Goal: Task Accomplishment & Management: Complete application form

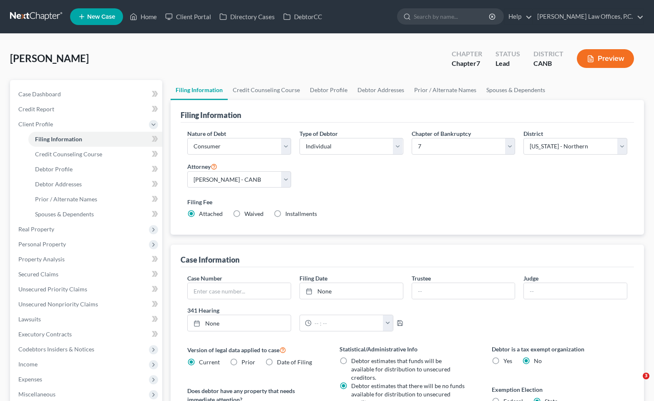
select select "1"
select select "0"
select select "9"
select select "0"
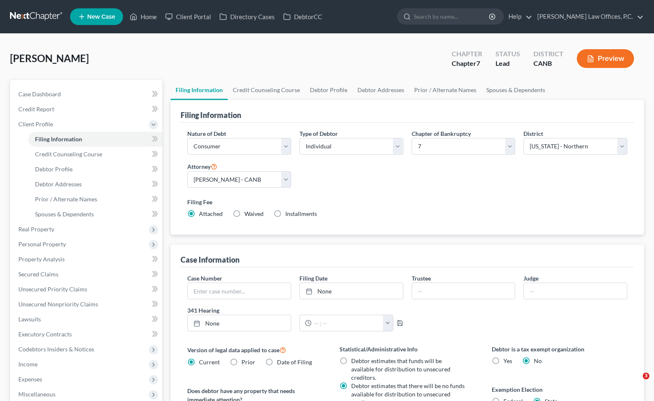
select select "4"
select select "0"
click at [96, 15] on span "New Case" at bounding box center [101, 17] width 28 height 6
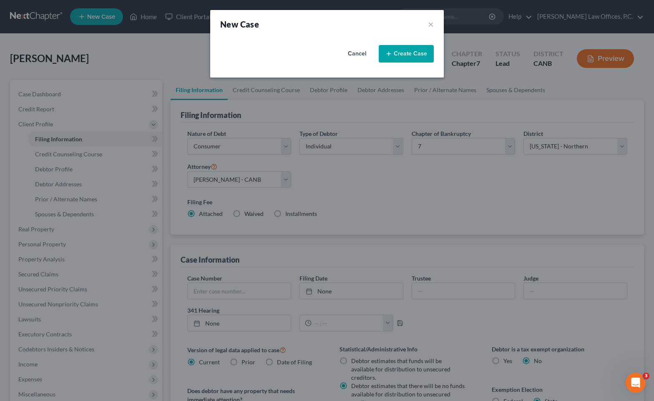
select select "9"
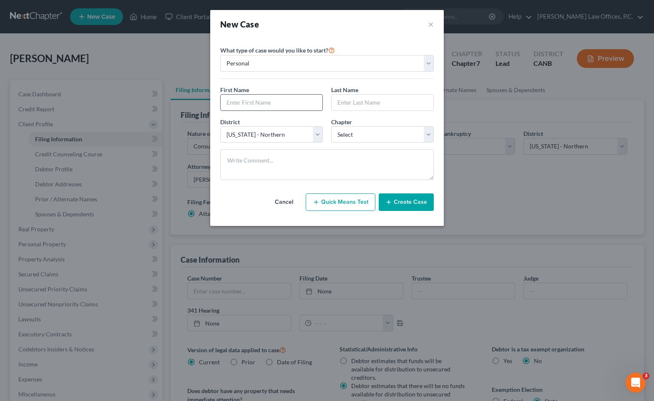
click at [279, 105] on input "text" at bounding box center [272, 103] width 102 height 16
click at [269, 105] on input "Seek" at bounding box center [272, 103] width 102 height 16
type input "See"
type input "[PERSON_NAME]"
click at [361, 129] on select "Select 7 11 12 13" at bounding box center [382, 134] width 103 height 17
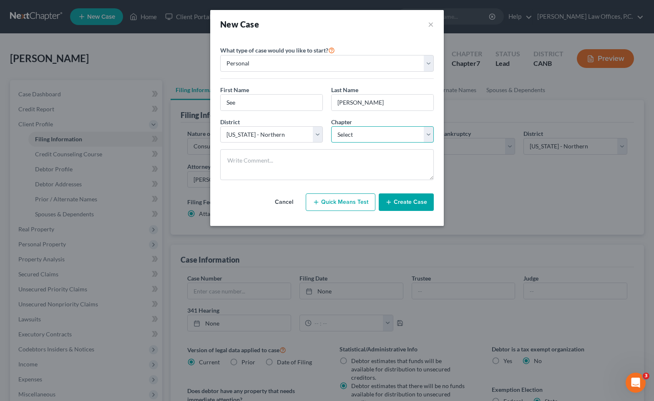
select select "0"
click at [408, 194] on button "Create Case" at bounding box center [406, 203] width 55 height 18
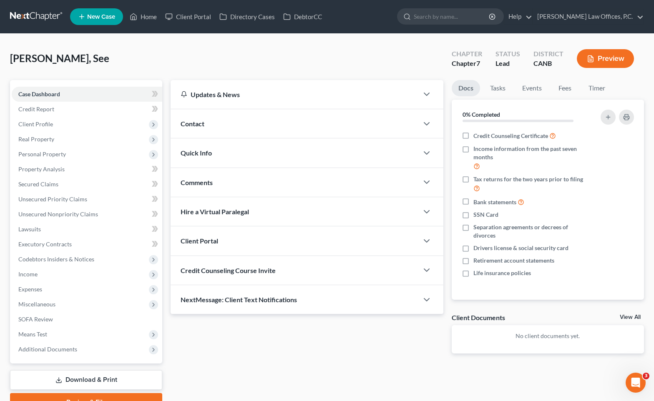
click at [248, 128] on div "Contact" at bounding box center [295, 123] width 248 height 29
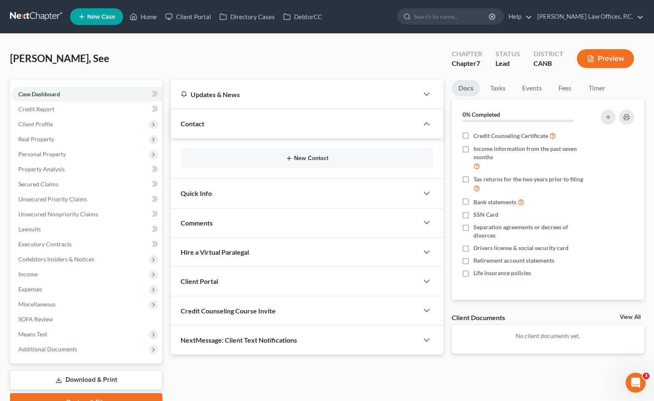
click at [256, 159] on button "New Contact" at bounding box center [306, 158] width 239 height 7
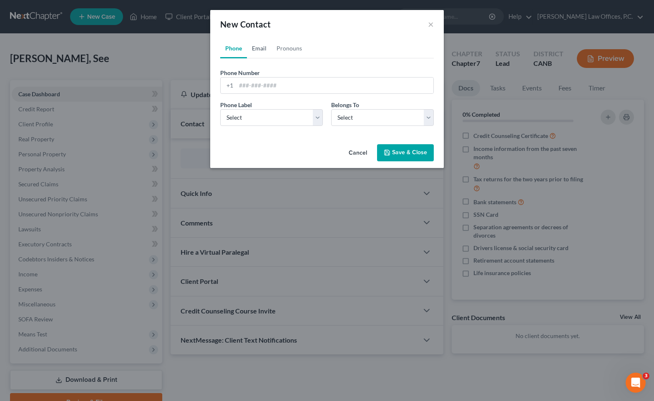
click at [262, 47] on link "Email" at bounding box center [259, 48] width 25 height 20
click at [267, 79] on input "email" at bounding box center [334, 86] width 197 height 16
paste input "[EMAIL_ADDRESS][DOMAIN_NAME]"
type input "[EMAIL_ADDRESS][DOMAIN_NAME]"
click at [263, 108] on div "Email Label Select Home Work Other" at bounding box center [271, 113] width 111 height 25
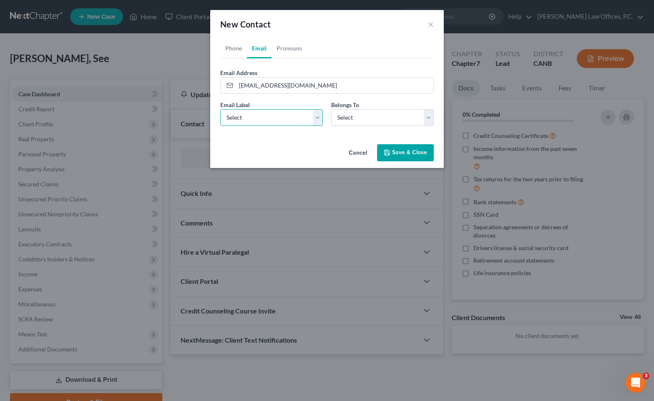
click at [263, 110] on select "Select Home Work Other" at bounding box center [271, 117] width 103 height 17
select select "0"
click at [350, 127] on div "Email Label Select Home Work Other Belongs To * Select Client Other" at bounding box center [327, 117] width 222 height 32
click at [353, 123] on select "Select Client Other" at bounding box center [382, 117] width 103 height 17
select select "0"
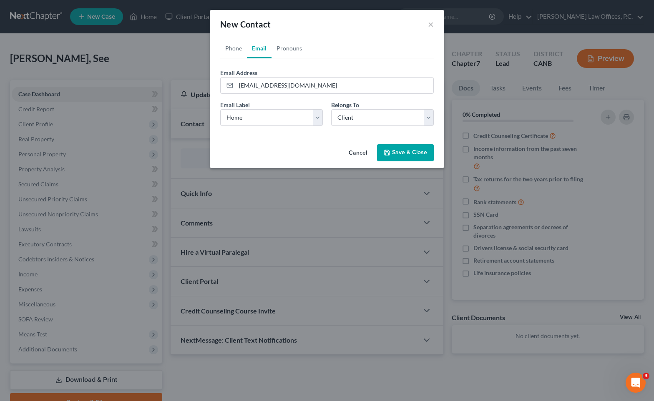
click at [395, 157] on button "Save & Close" at bounding box center [405, 153] width 57 height 18
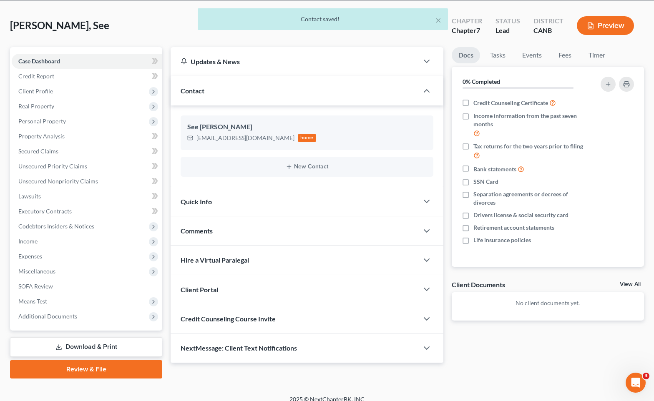
scroll to position [41, 0]
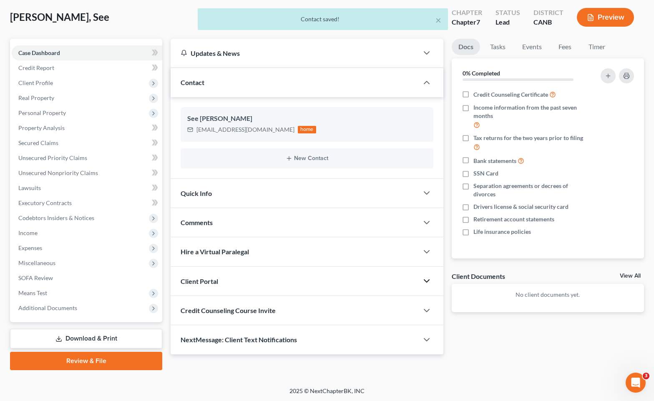
click at [427, 285] on icon "button" at bounding box center [427, 281] width 10 height 10
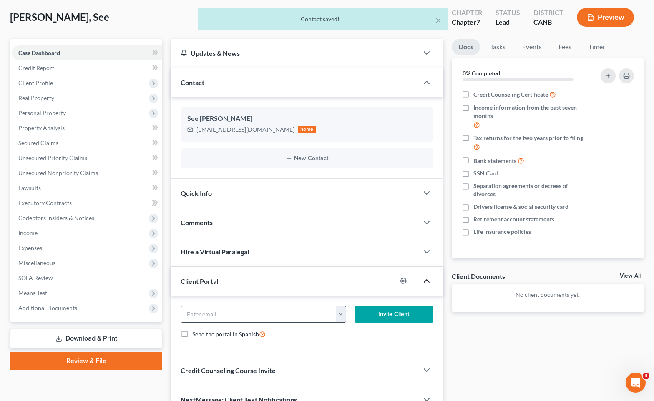
click at [338, 314] on button "button" at bounding box center [341, 315] width 10 height 16
click at [363, 338] on link "[EMAIL_ADDRESS][DOMAIN_NAME]" at bounding box center [393, 333] width 114 height 14
type input "[EMAIL_ADDRESS][DOMAIN_NAME]"
click at [380, 319] on button "Invite Client" at bounding box center [394, 314] width 79 height 17
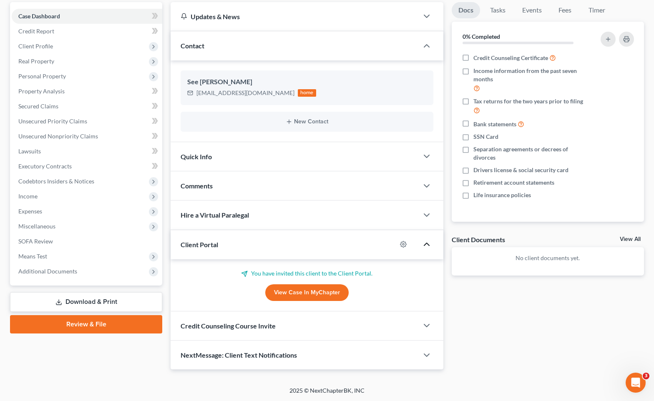
click at [407, 321] on div "Credit Counseling Course Invite" at bounding box center [295, 326] width 248 height 29
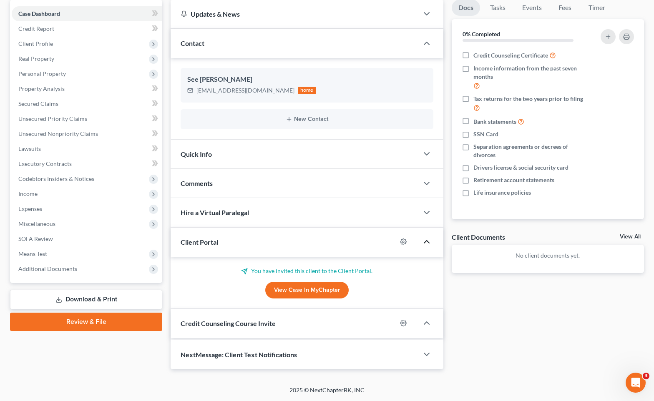
scroll to position [118, 0]
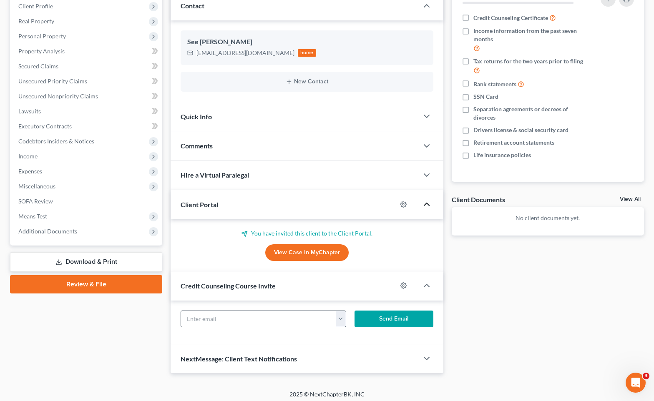
click at [343, 313] on button "button" at bounding box center [341, 319] width 10 height 16
click at [371, 334] on link "[EMAIL_ADDRESS][DOMAIN_NAME]" at bounding box center [393, 337] width 114 height 14
type input "[EMAIL_ADDRESS][DOMAIN_NAME]"
click at [378, 323] on button "Send Email" at bounding box center [394, 319] width 79 height 17
